Goal: Task Accomplishment & Management: Use online tool/utility

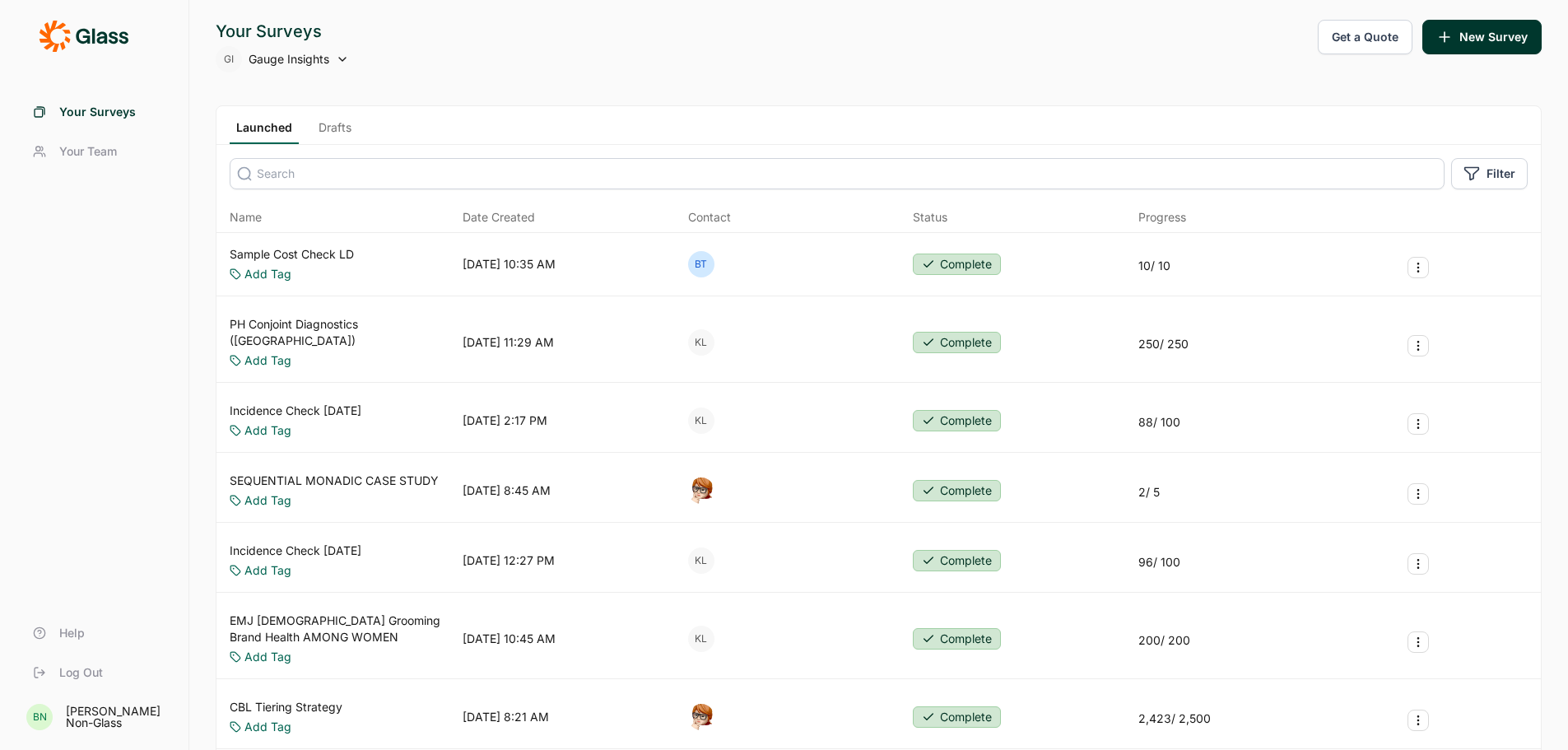
click at [111, 146] on span "Your Team" at bounding box center [88, 151] width 58 height 17
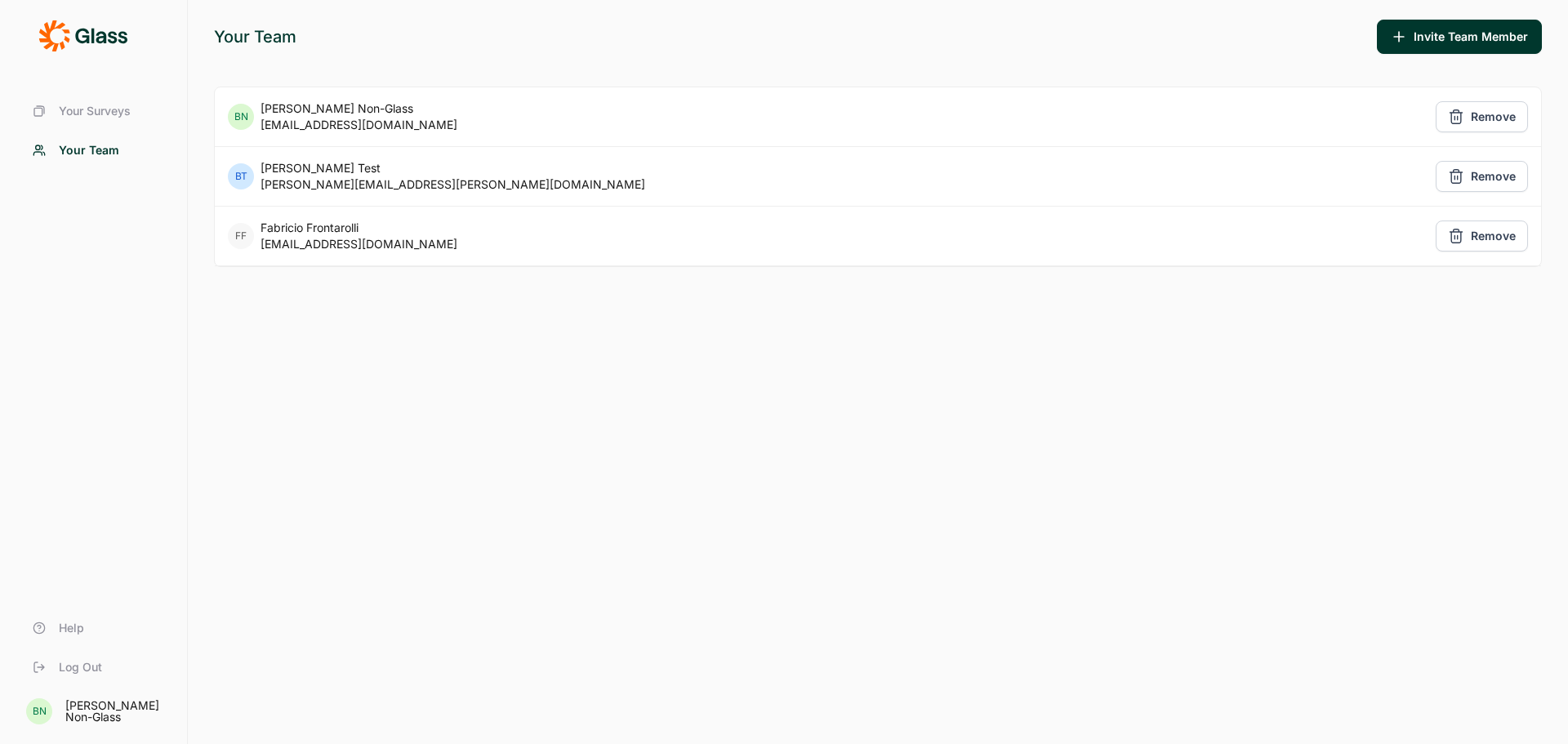
click at [116, 110] on span "Your Surveys" at bounding box center [95, 111] width 72 height 16
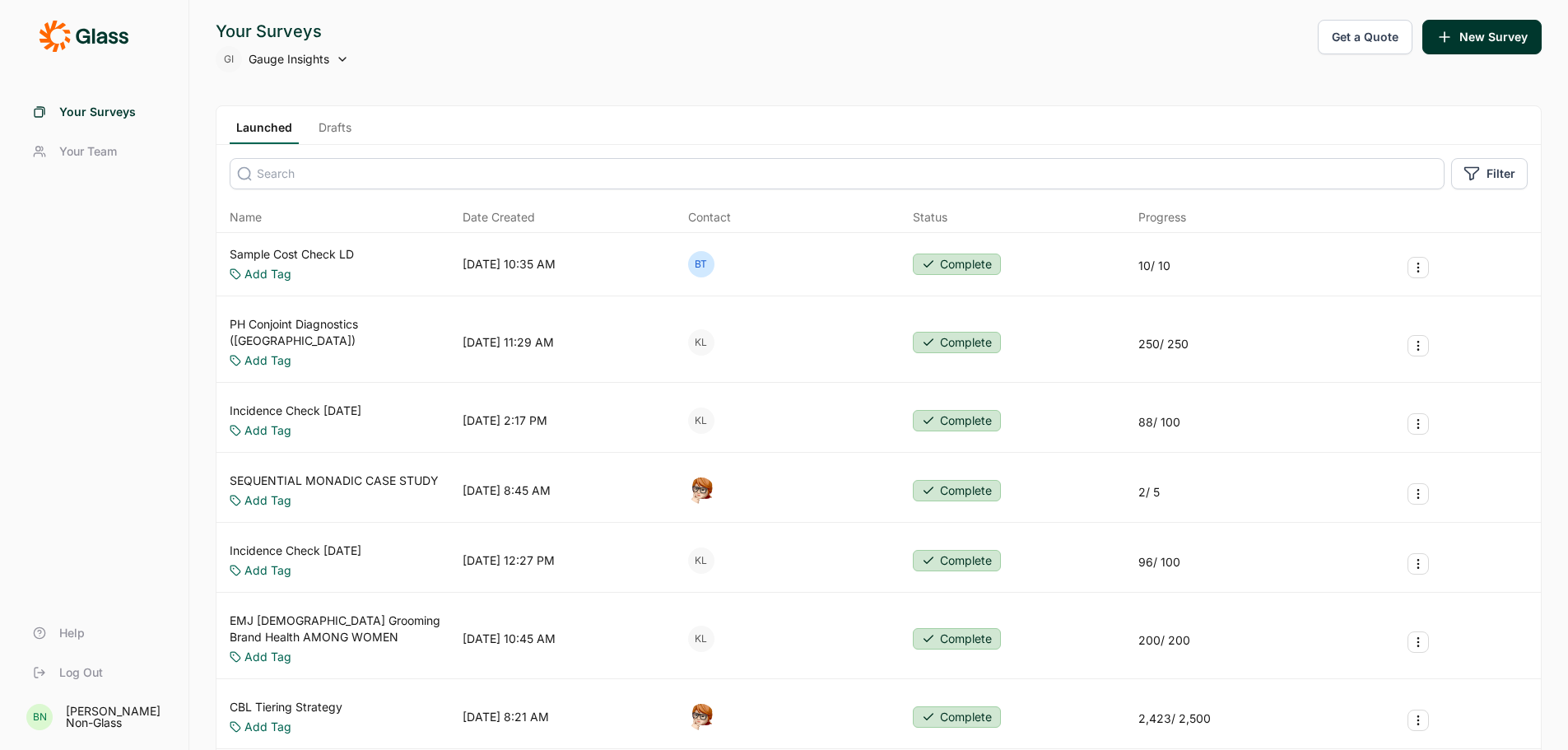
click at [345, 59] on use at bounding box center [342, 60] width 6 height 4
click at [1484, 47] on button "New Survey" at bounding box center [1482, 38] width 119 height 35
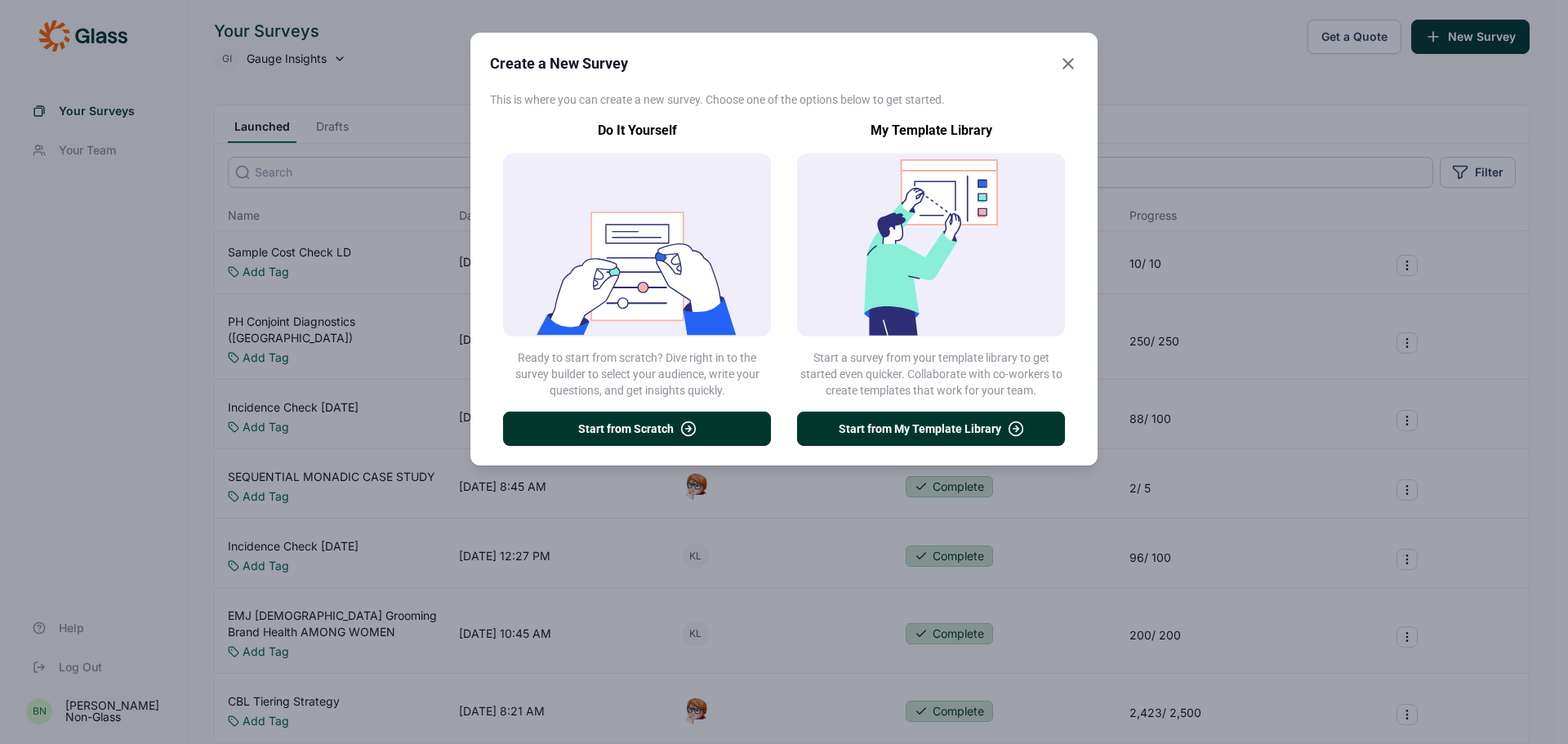
click at [852, 420] on button "Start from My Template Library" at bounding box center [931, 429] width 268 height 35
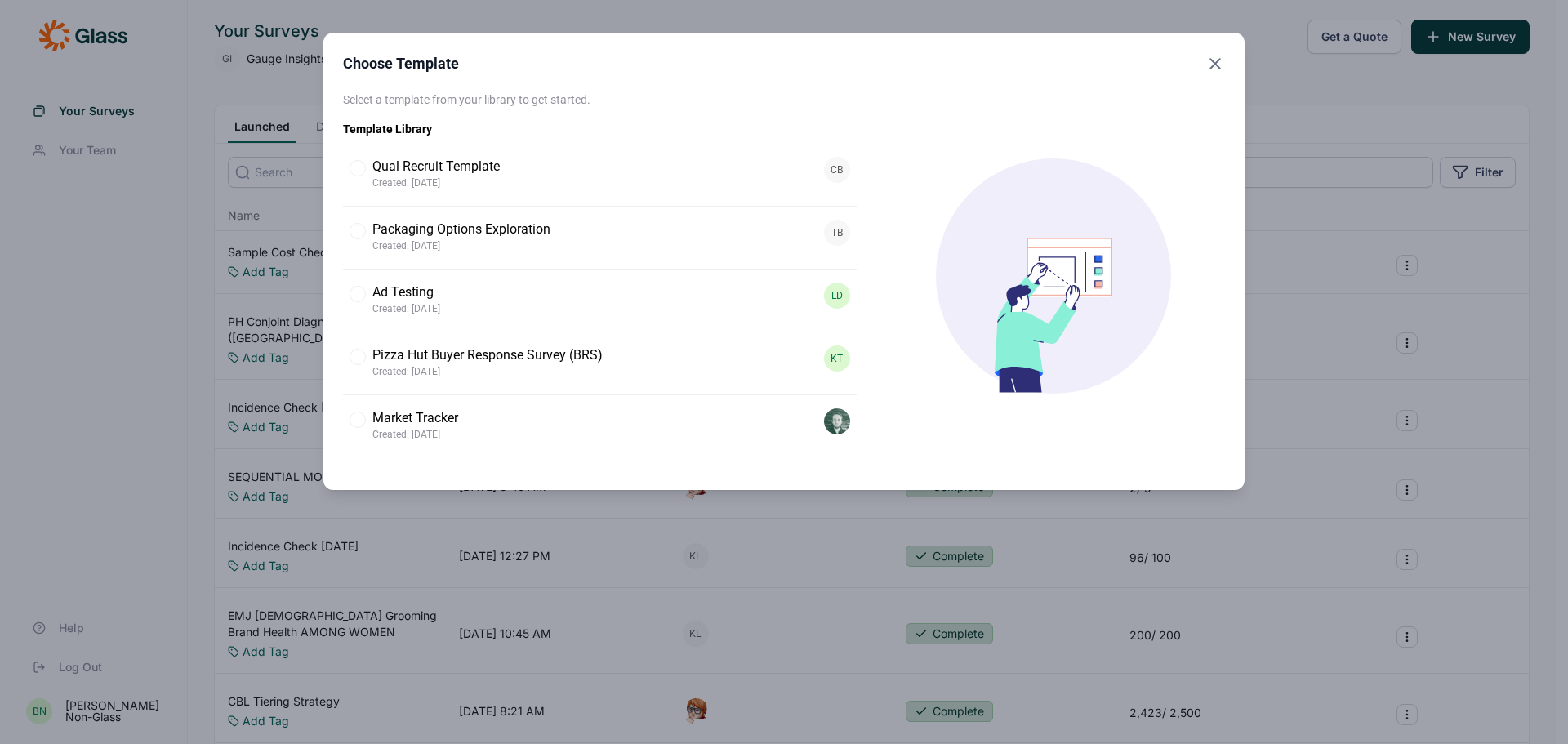
click at [1215, 57] on icon "Close" at bounding box center [1215, 64] width 20 height 20
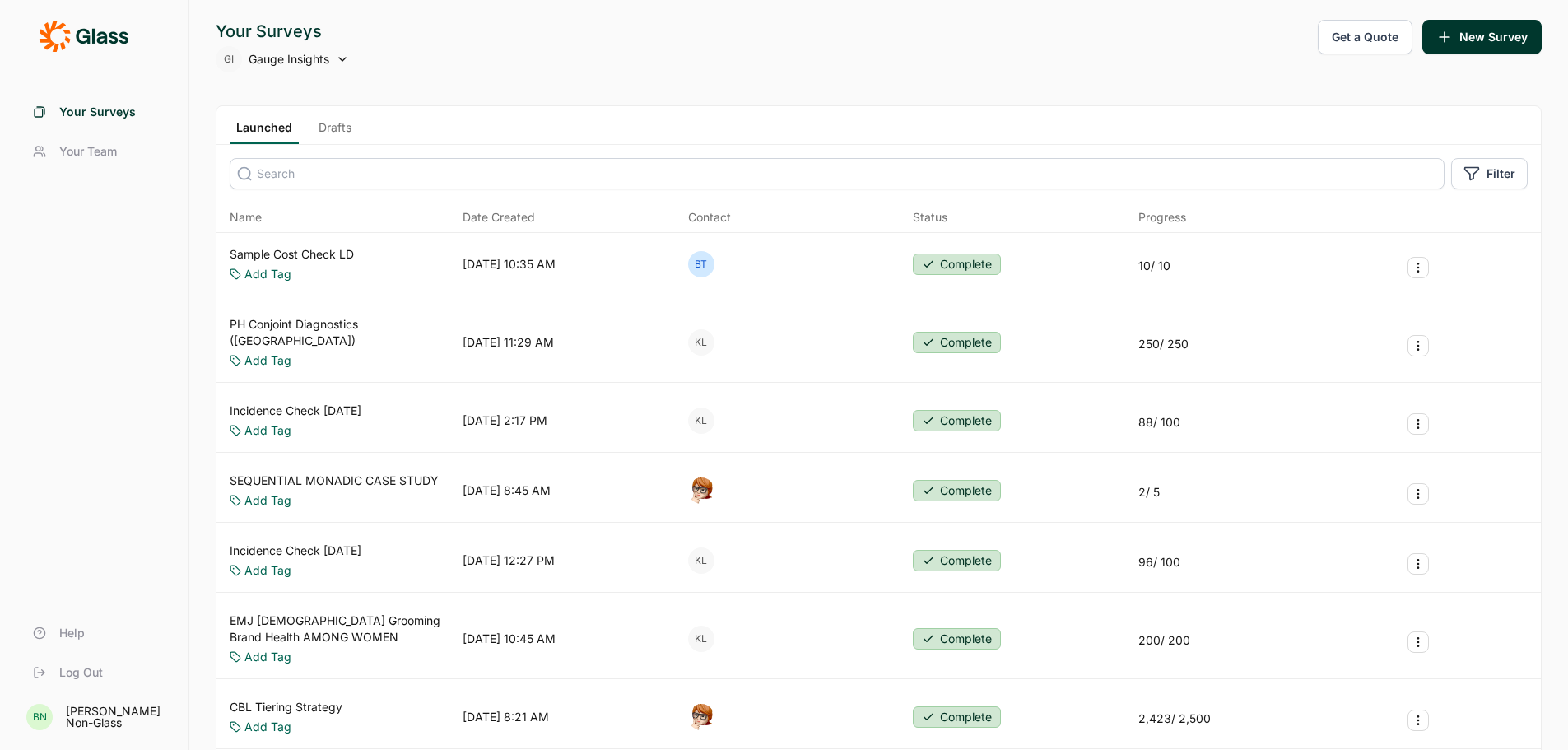
click at [333, 133] on link "Drafts" at bounding box center [334, 131] width 46 height 25
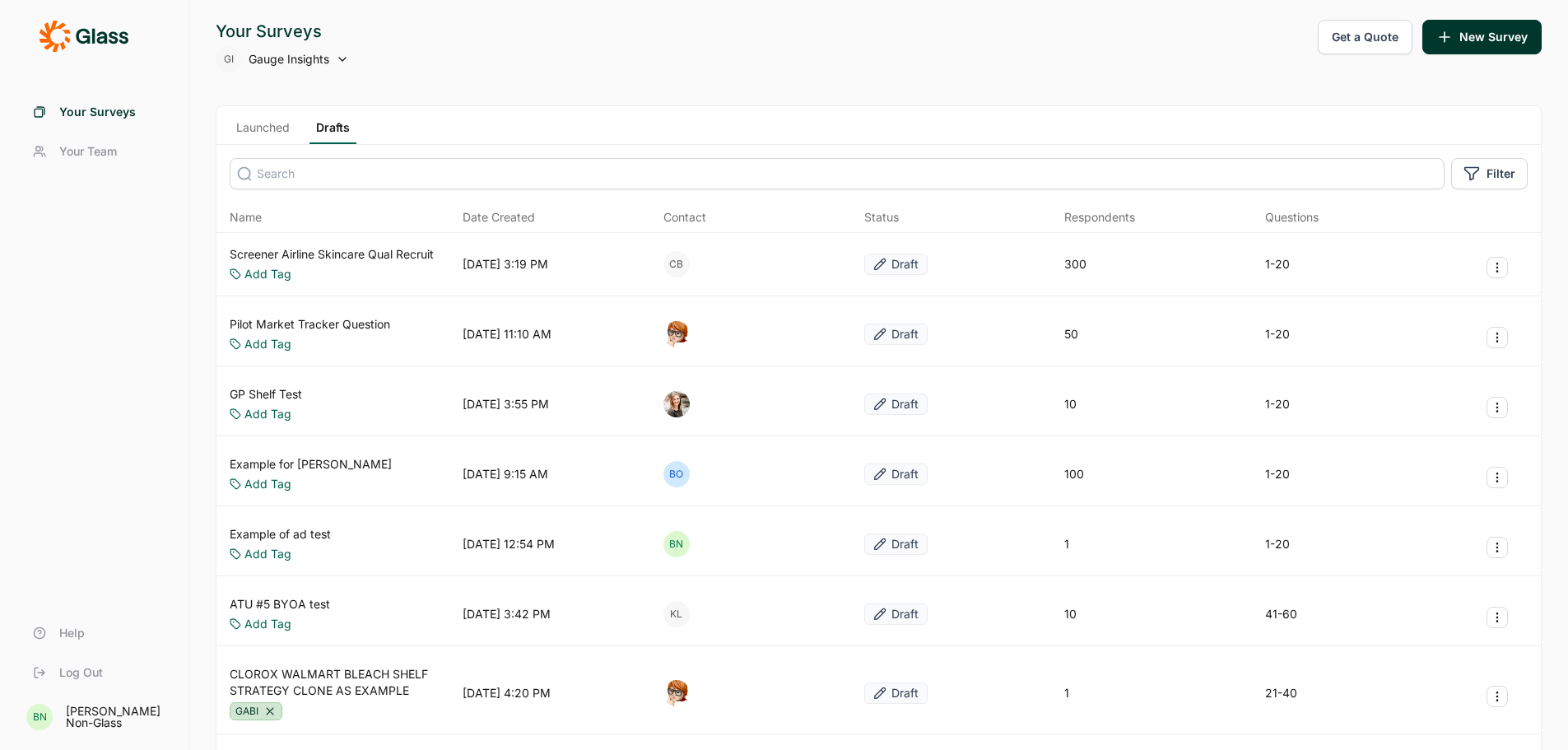
click at [331, 255] on link "Screener Airline Skincare Qual Recruit" at bounding box center [332, 255] width 204 height 17
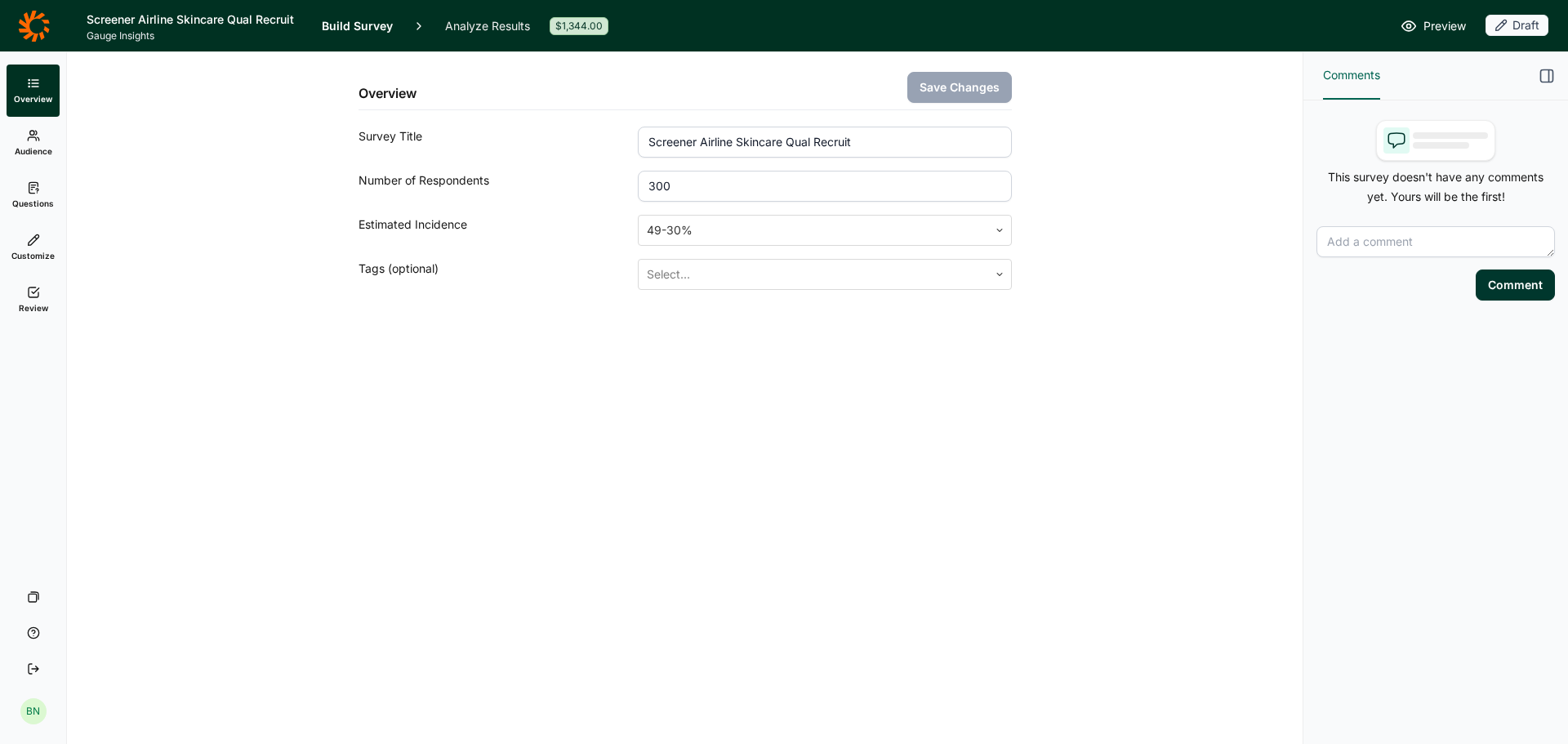
click at [32, 178] on link "Questions" at bounding box center [33, 195] width 53 height 52
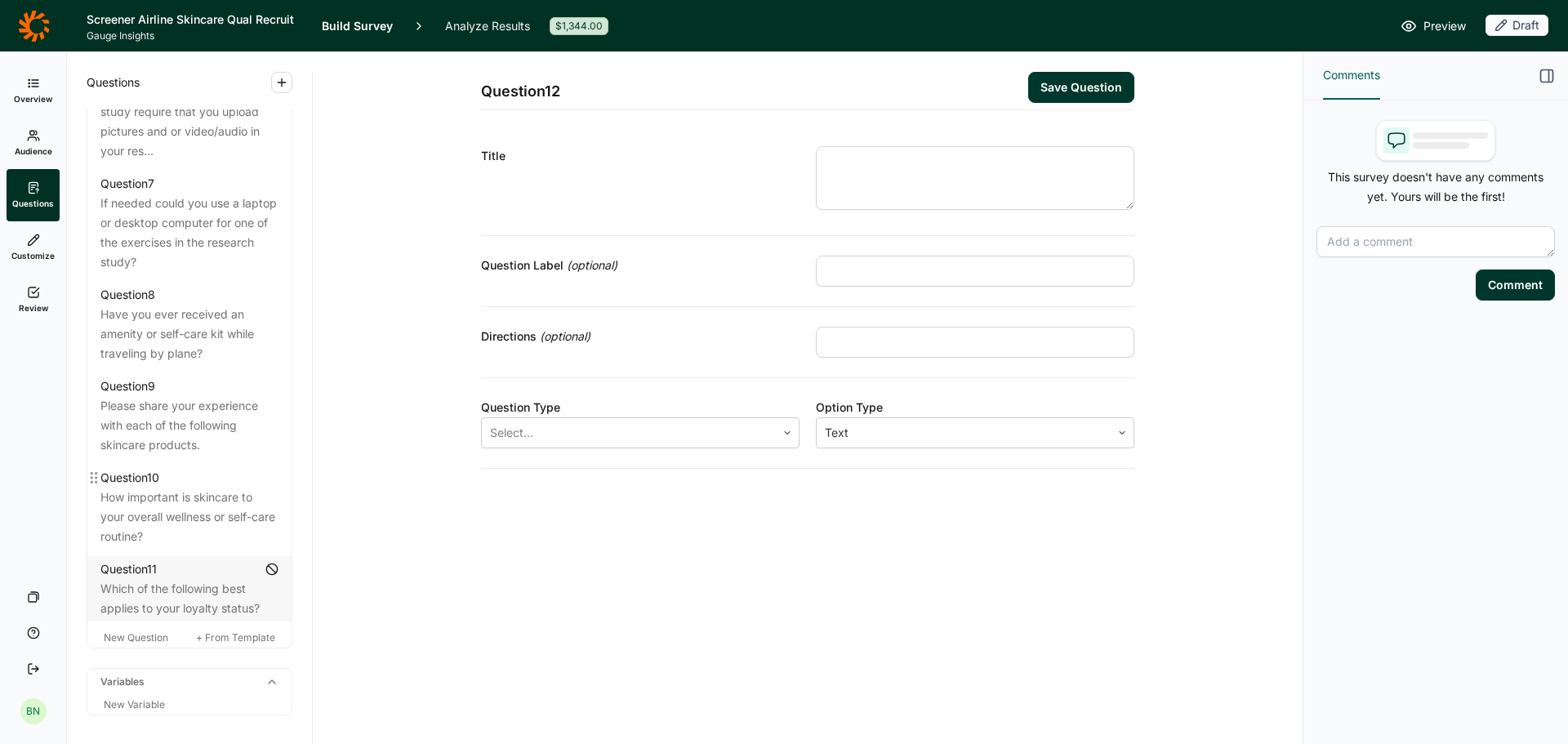
scroll to position [1488, 0]
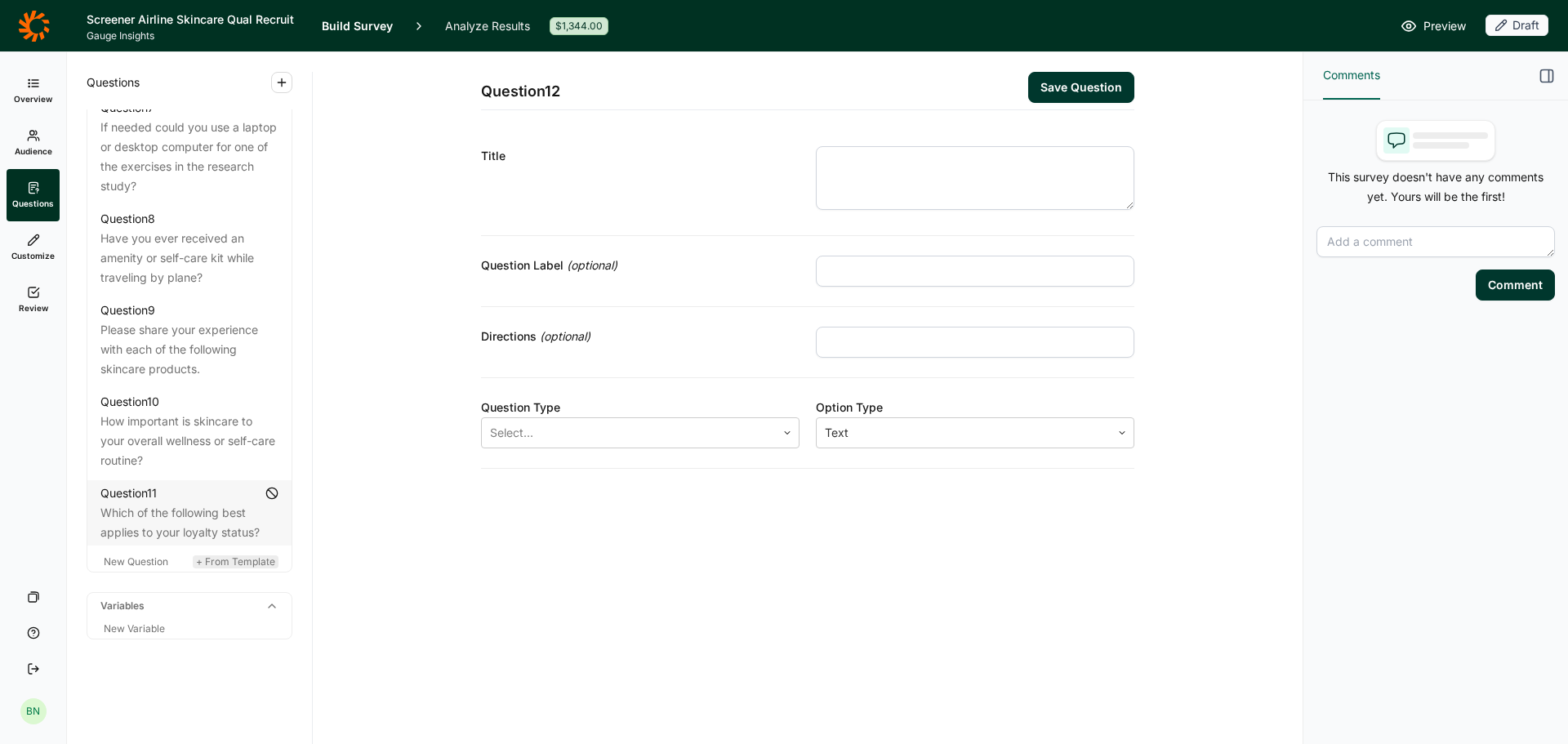
click at [235, 560] on span "+ From Template" at bounding box center [235, 561] width 79 height 12
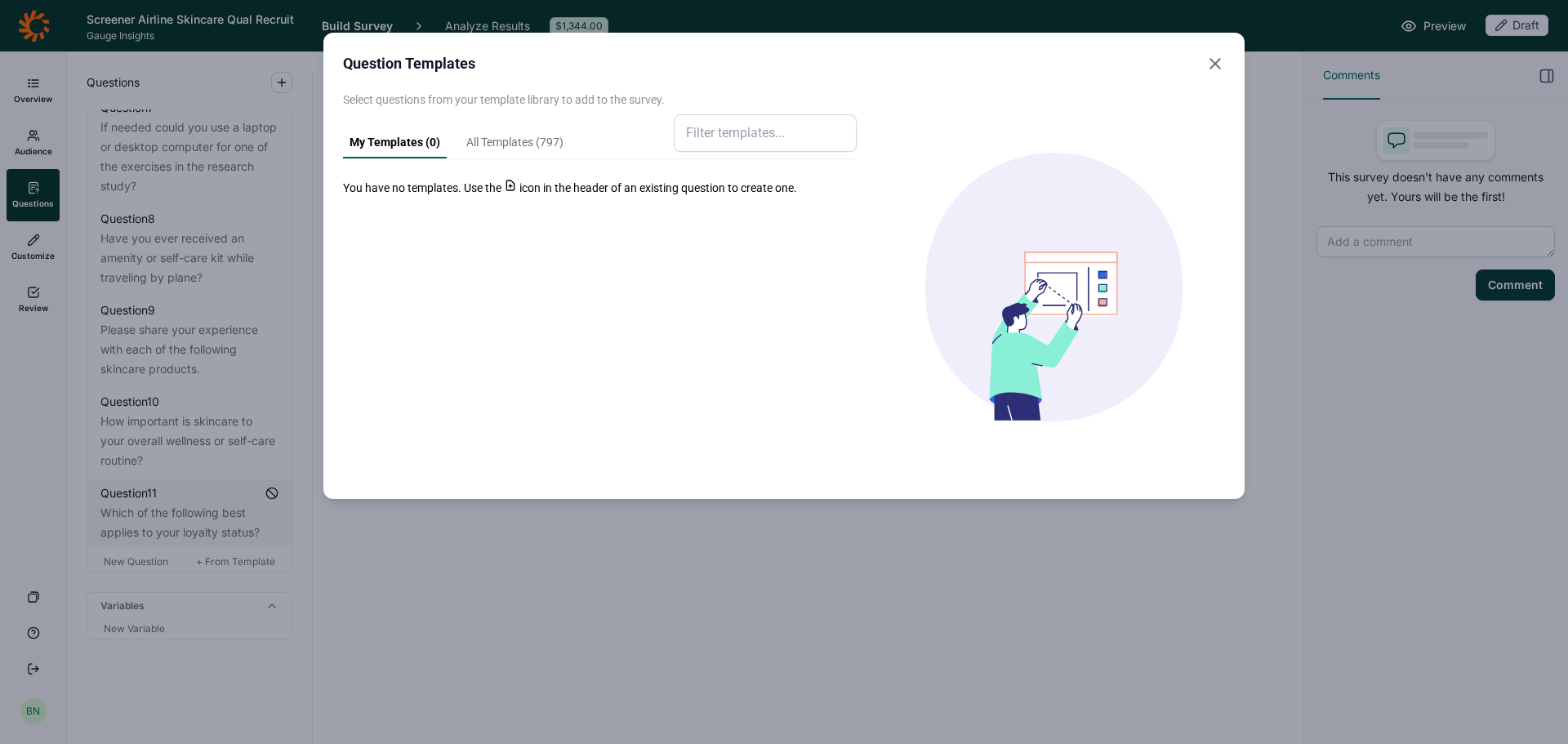
click at [530, 136] on link "All Templates ( 797 )" at bounding box center [514, 146] width 110 height 25
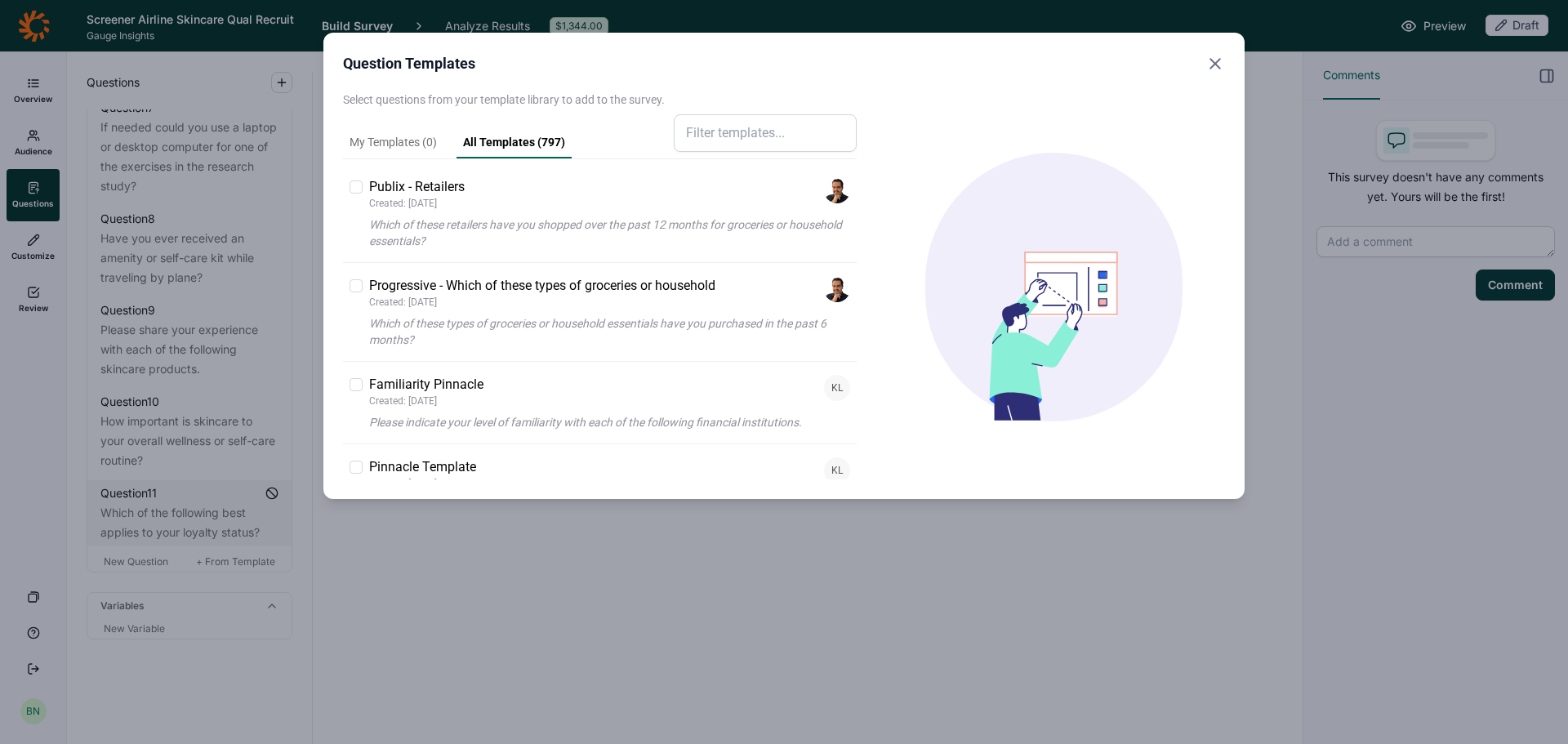
scroll to position [736, 0]
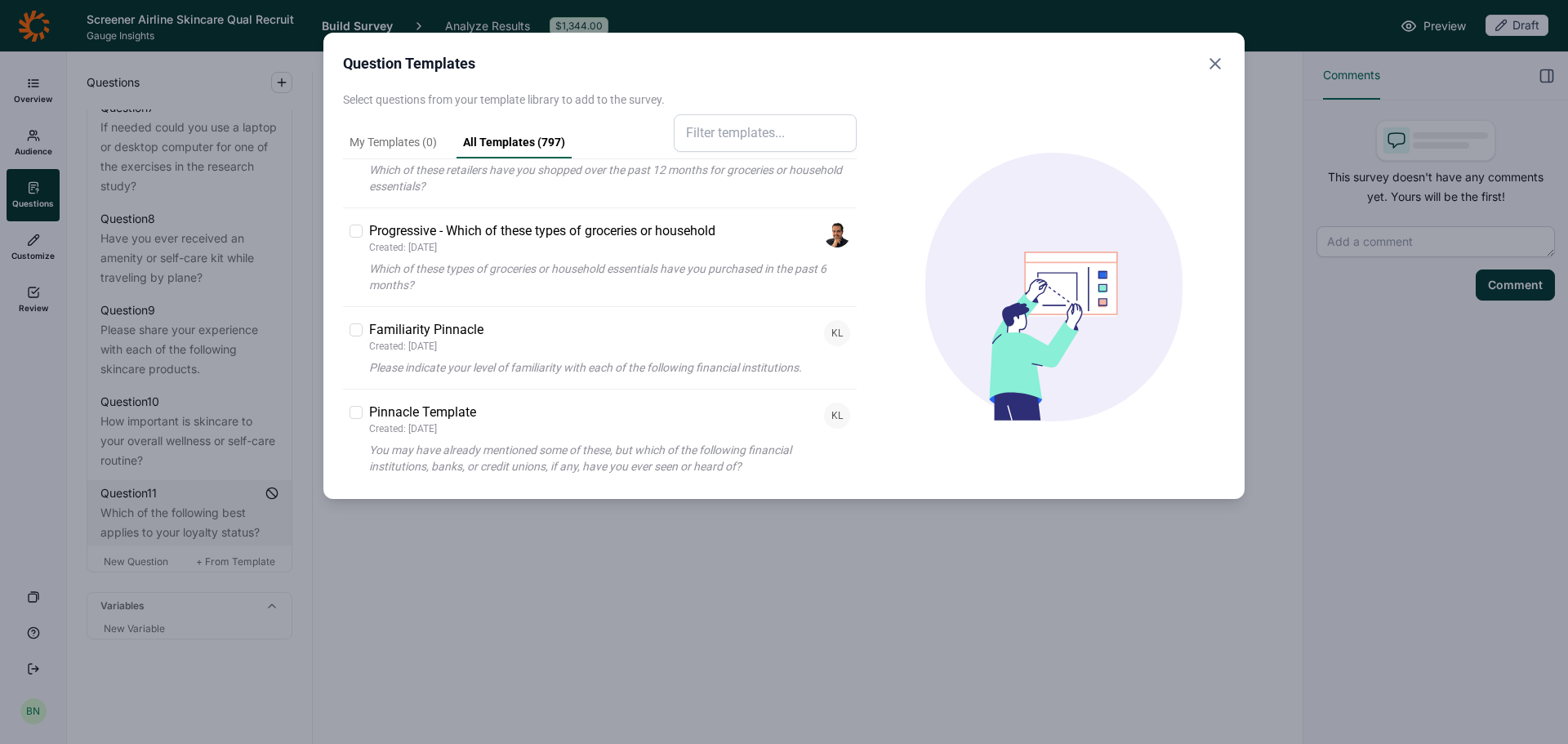
click at [1208, 58] on icon "Close" at bounding box center [1215, 64] width 20 height 20
